Goal: Entertainment & Leisure: Consume media (video, audio)

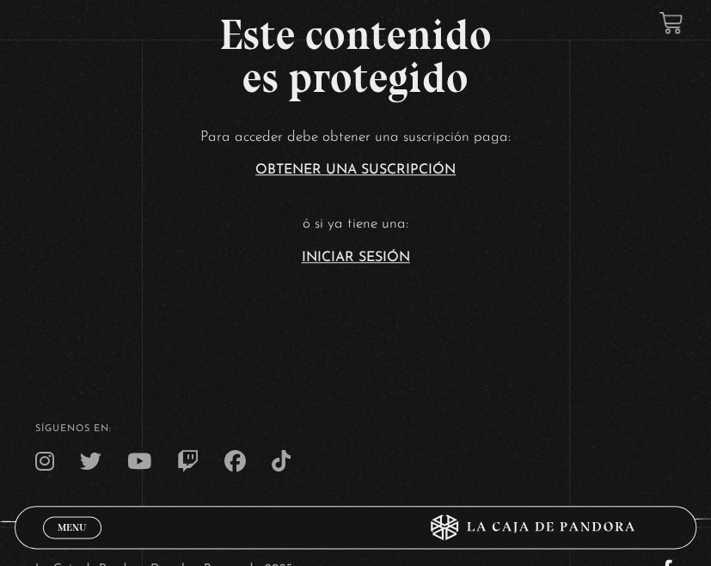
scroll to position [447, 0]
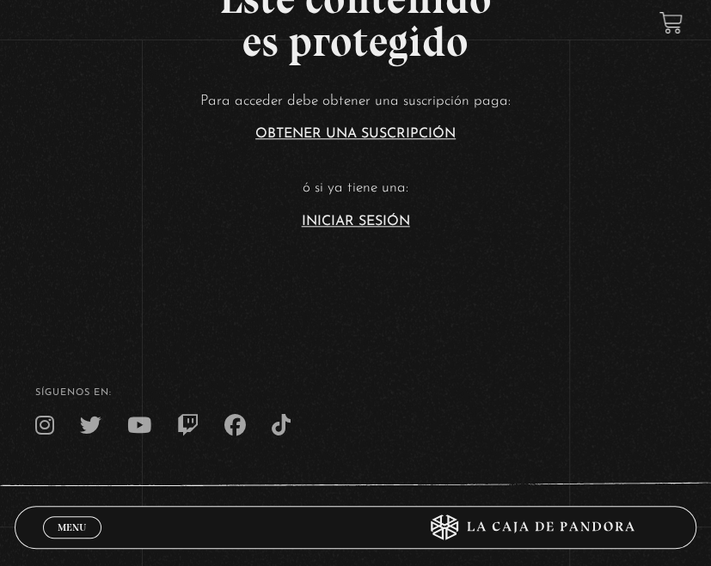
click at [385, 213] on article "Para acceder debe obtener una suscripción paga: Obtener una suscripción ó si ya…" at bounding box center [355, 159] width 711 height 140
click at [385, 218] on link "Iniciar Sesión" at bounding box center [356, 222] width 108 height 14
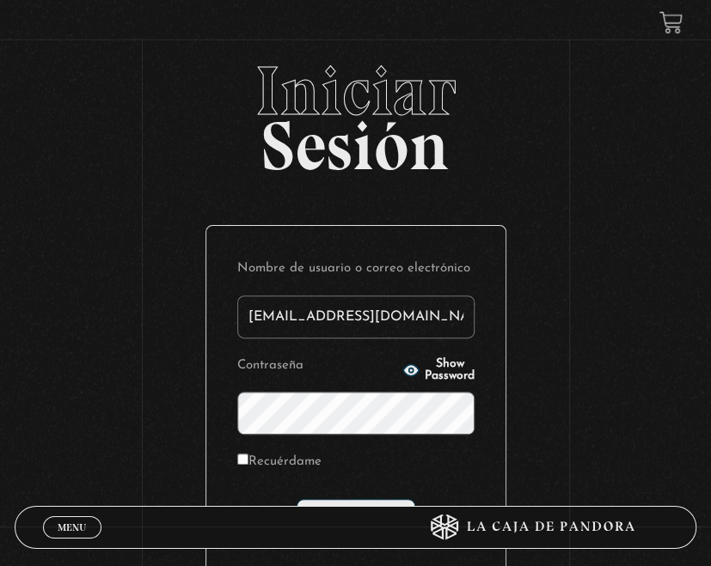
scroll to position [179, 0]
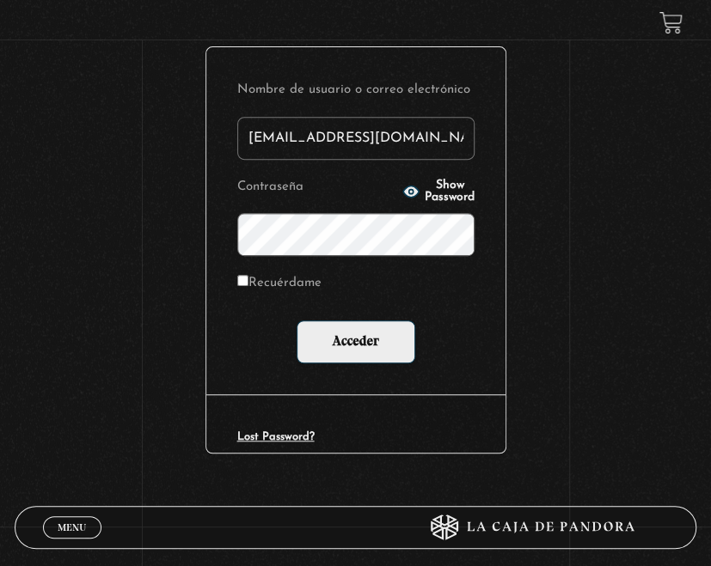
click at [365, 362] on div "Nombre de usuario o correo electrónico [EMAIL_ADDRESS][DOMAIN_NAME] Contraseña …" at bounding box center [355, 220] width 299 height 347
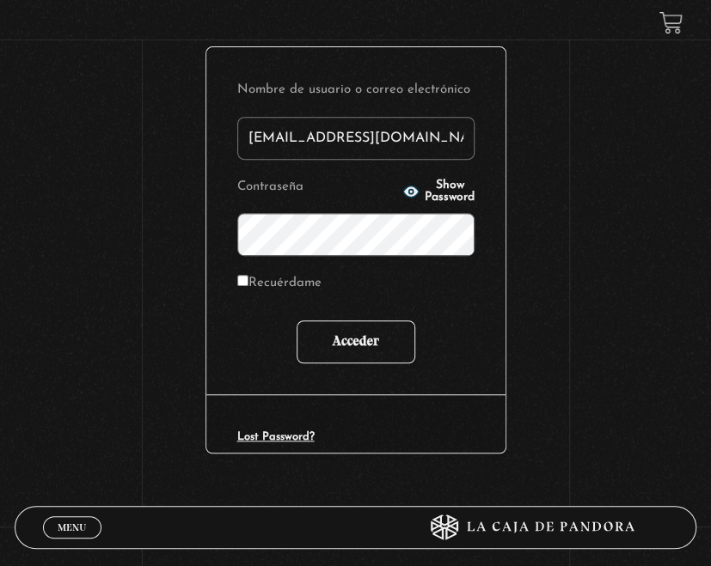
type input "fermfcs29@gmail.com"
click at [362, 353] on input "Acceder" at bounding box center [355, 342] width 119 height 43
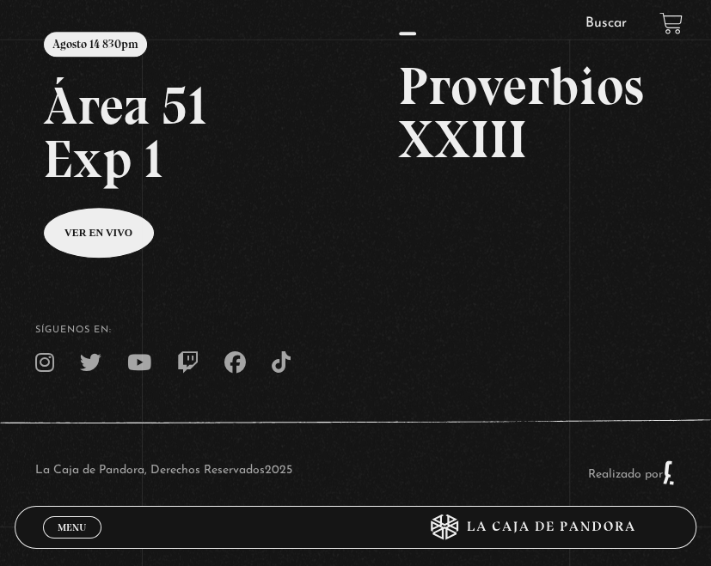
scroll to position [255, 0]
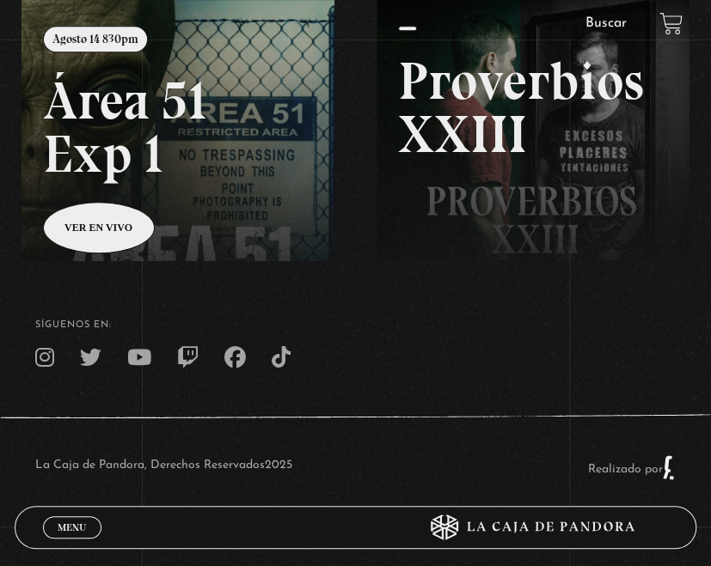
click at [71, 526] on span "Menu" at bounding box center [72, 527] width 28 height 10
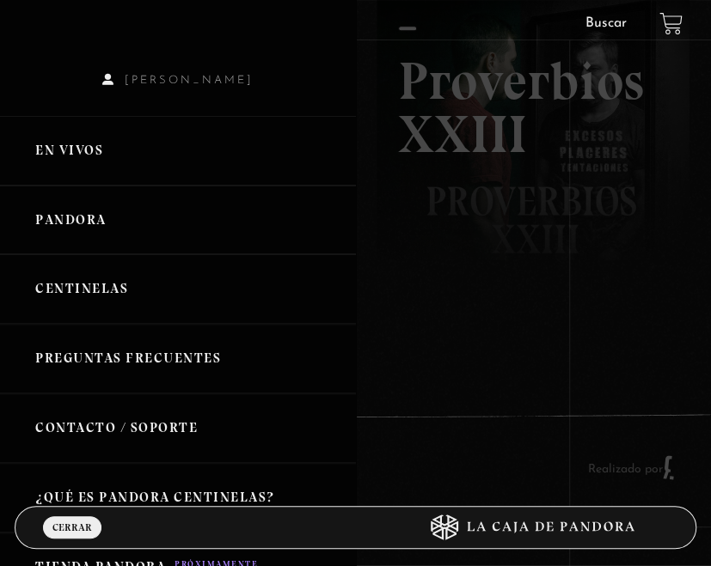
click at [95, 219] on link "Pandora" at bounding box center [178, 221] width 356 height 70
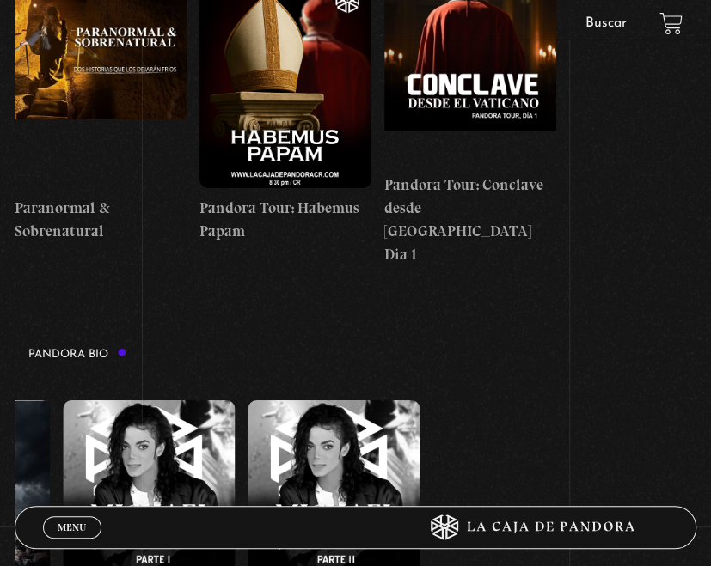
scroll to position [0, 3725]
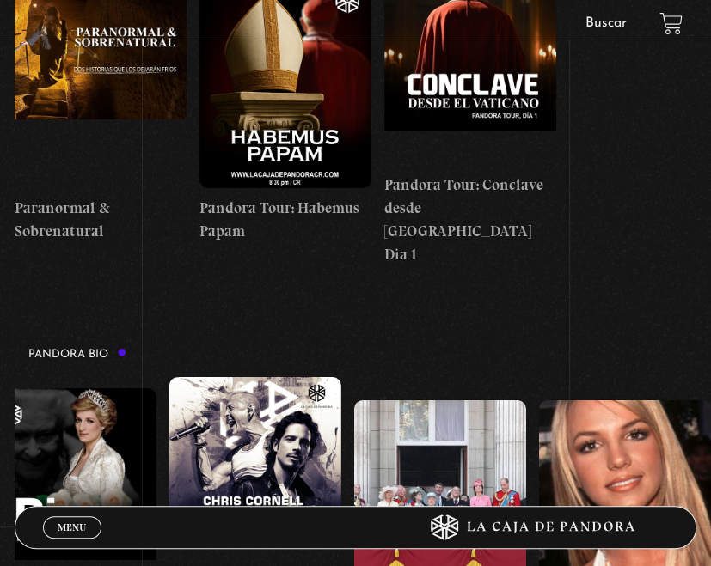
click at [656, 406] on figure at bounding box center [625, 503] width 172 height 206
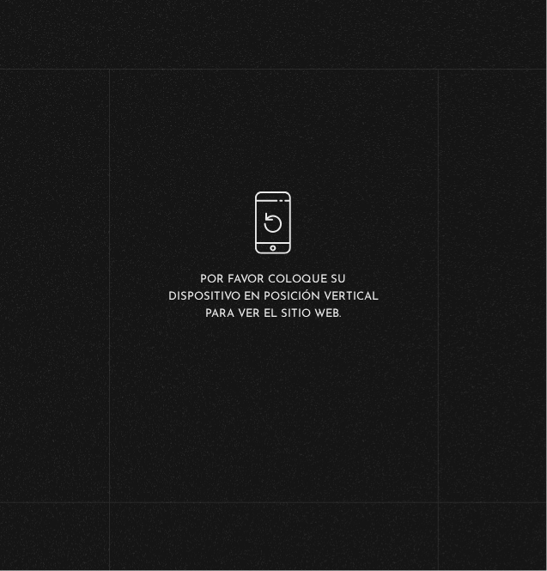
click at [479, 190] on div "Por favor coloque su dispositivo en posición vertical para ver el sitio web." at bounding box center [273, 257] width 547 height 515
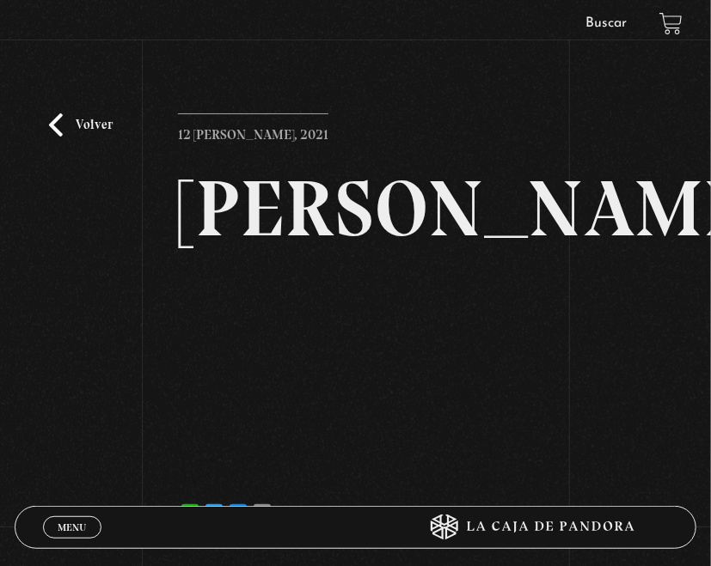
click at [94, 125] on link "Volver" at bounding box center [81, 124] width 64 height 23
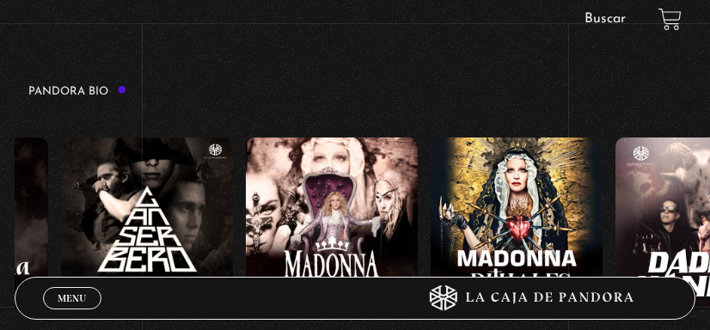
scroll to position [1941, 0]
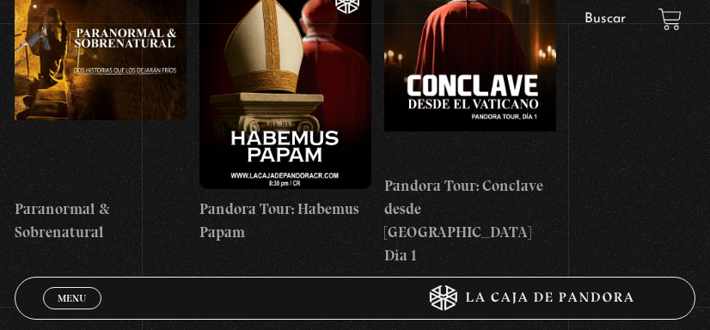
click at [593, 18] on link "Buscar" at bounding box center [604, 19] width 41 height 14
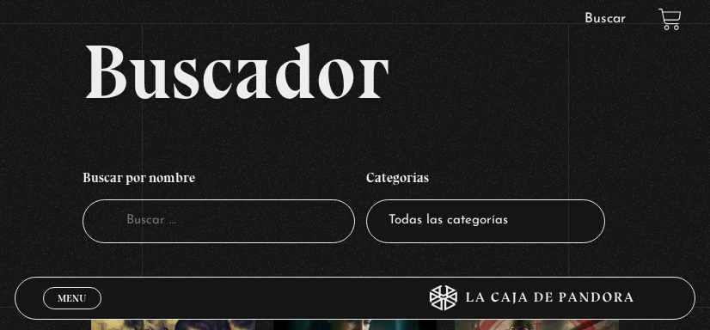
drag, startPoint x: 151, startPoint y: 235, endPoint x: 162, endPoint y: 244, distance: 14.1
click at [152, 235] on input "Buscador" at bounding box center [218, 221] width 272 height 44
type input "sanar el alma"
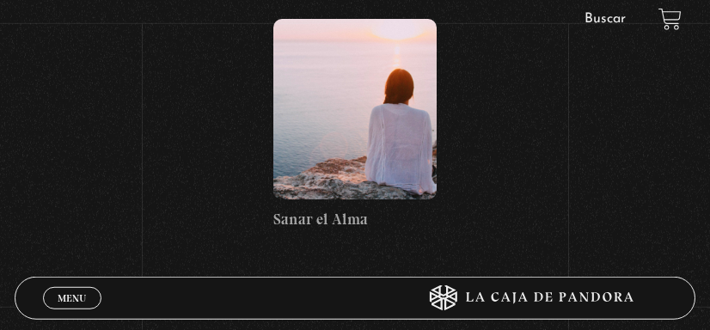
scroll to position [351, 0]
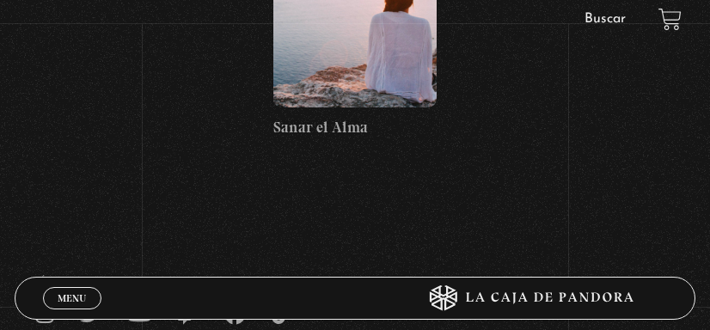
click at [327, 37] on figure at bounding box center [354, 17] width 163 height 180
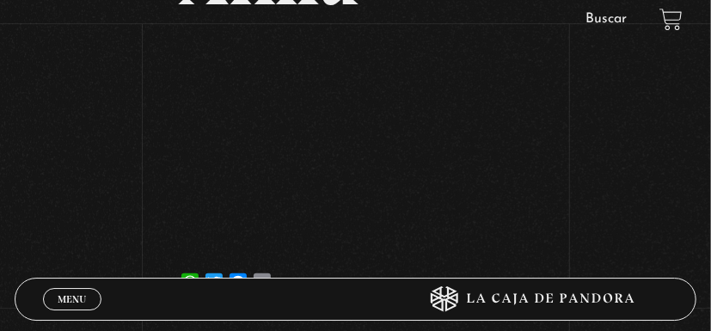
scroll to position [268, 0]
